Goal: Transaction & Acquisition: Book appointment/travel/reservation

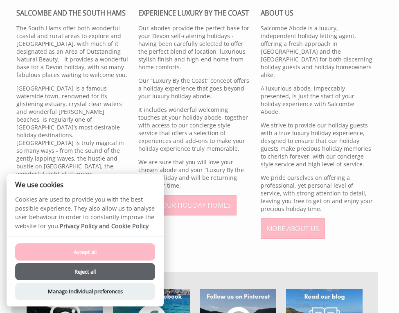
scroll to position [336, 0]
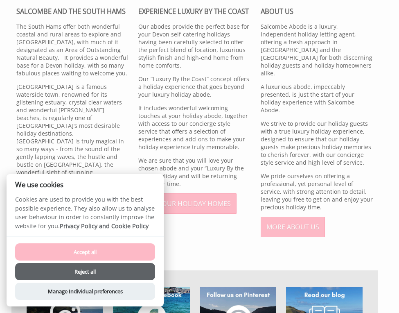
click at [100, 250] on button "Accept all" at bounding box center [85, 251] width 140 height 17
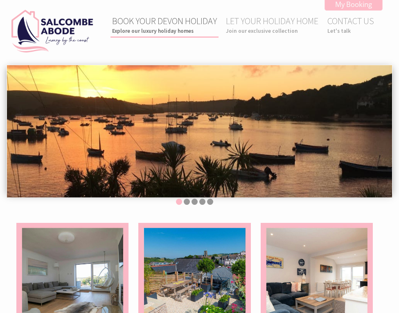
click at [167, 26] on link "BOOK YOUR DEVON HOLIDAY Explore our luxury holiday homes" at bounding box center [164, 24] width 105 height 19
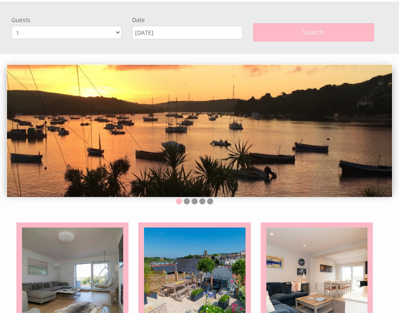
scroll to position [65, 0]
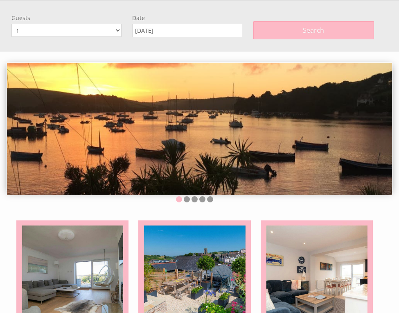
click at [50, 29] on select "1 2 3 4 5 6 7 8 9 10 11 12" at bounding box center [66, 30] width 110 height 13
select select "3"
click at [162, 28] on input "[DATE]" at bounding box center [187, 30] width 110 height 13
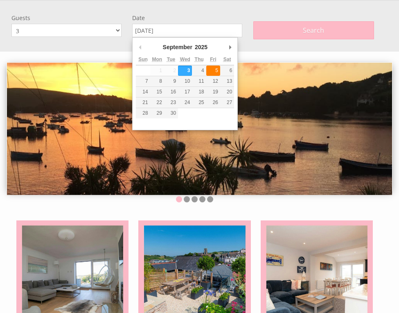
type input "[DATE]"
drag, startPoint x: 219, startPoint y: 68, endPoint x: 252, endPoint y: 48, distance: 38.5
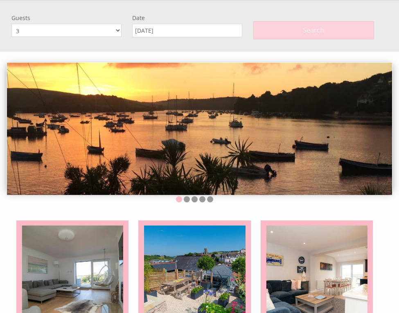
click at [304, 33] on span "Search" at bounding box center [313, 30] width 21 height 9
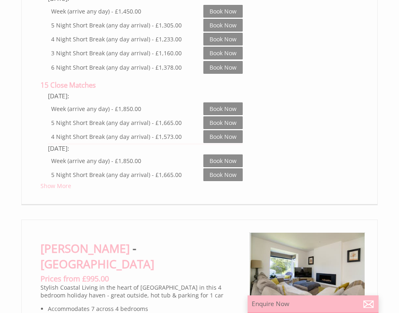
scroll to position [1228, 0]
